Goal: Book appointment/travel/reservation

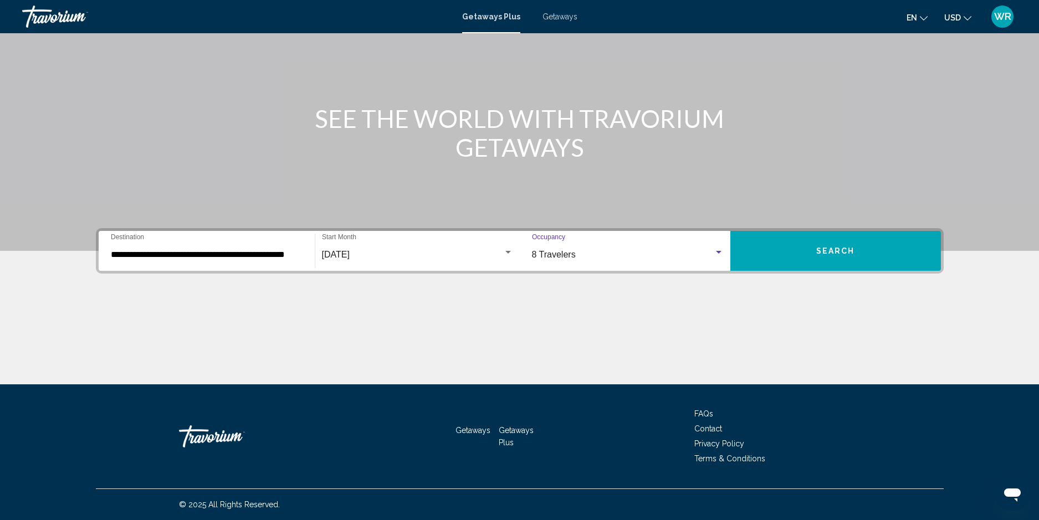
click at [842, 249] on span "Search" at bounding box center [835, 251] width 39 height 9
